Goal: Transaction & Acquisition: Purchase product/service

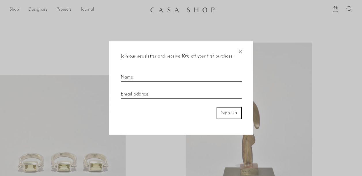
click at [350, 7] on div at bounding box center [181, 88] width 362 height 176
click at [240, 51] on span "×" at bounding box center [240, 50] width 6 height 18
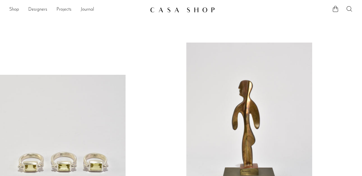
click at [349, 10] on icon at bounding box center [349, 8] width 7 height 7
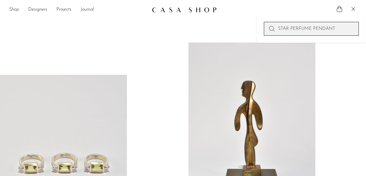
type input "STAR PERFUME PENDANT"
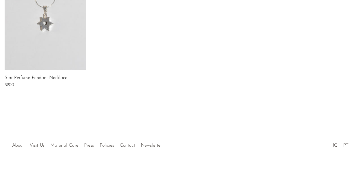
scroll to position [153, 0]
click at [64, 77] on link "Star Perfume Pendant Necklace" at bounding box center [36, 77] width 63 height 5
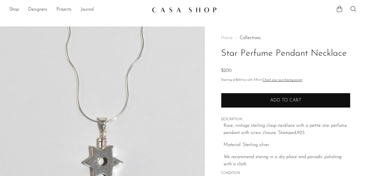
click at [258, 105] on button "Add to cart" at bounding box center [286, 100] width 130 height 15
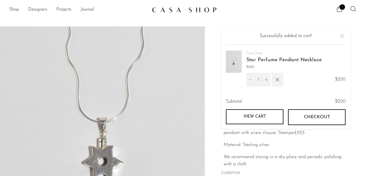
click at [323, 115] on span "Checkout" at bounding box center [317, 117] width 26 height 5
